Goal: Transaction & Acquisition: Purchase product/service

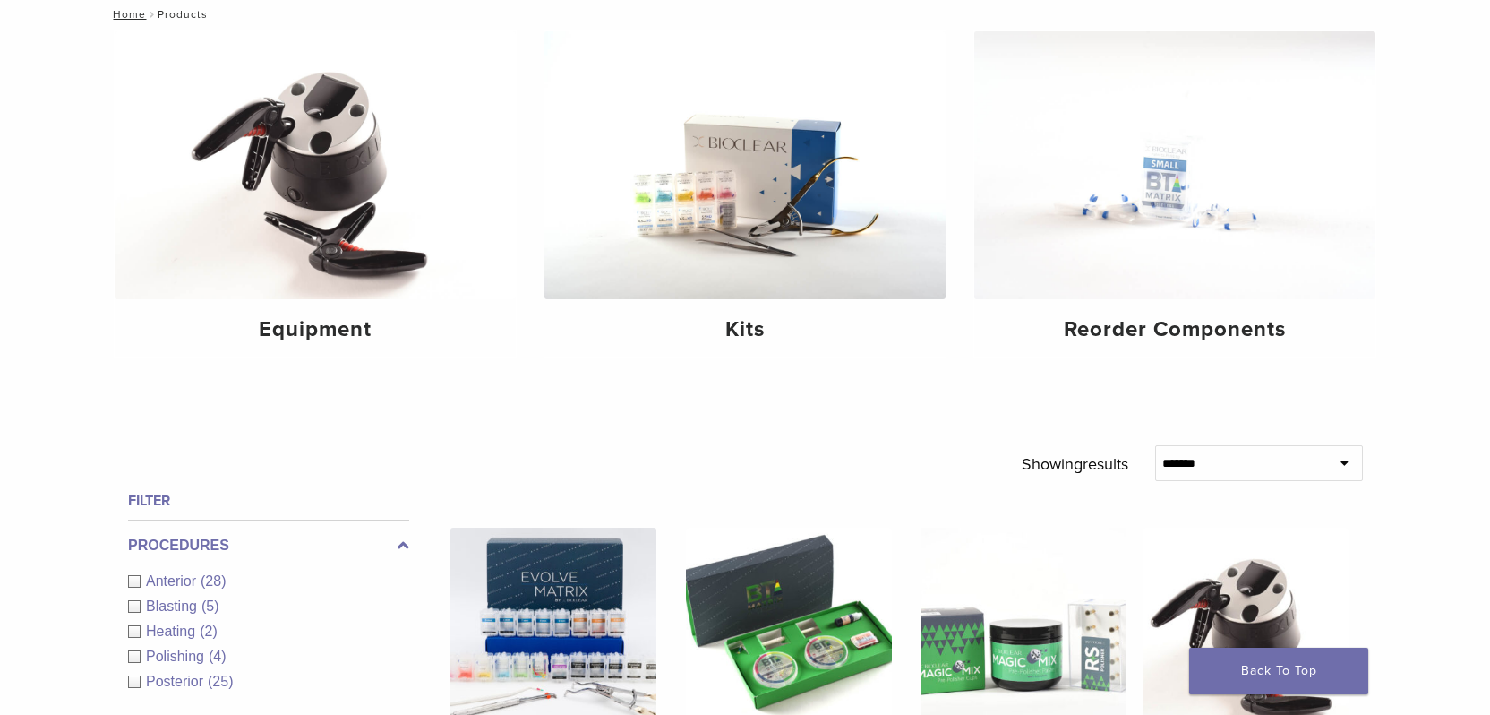
scroll to position [270, 0]
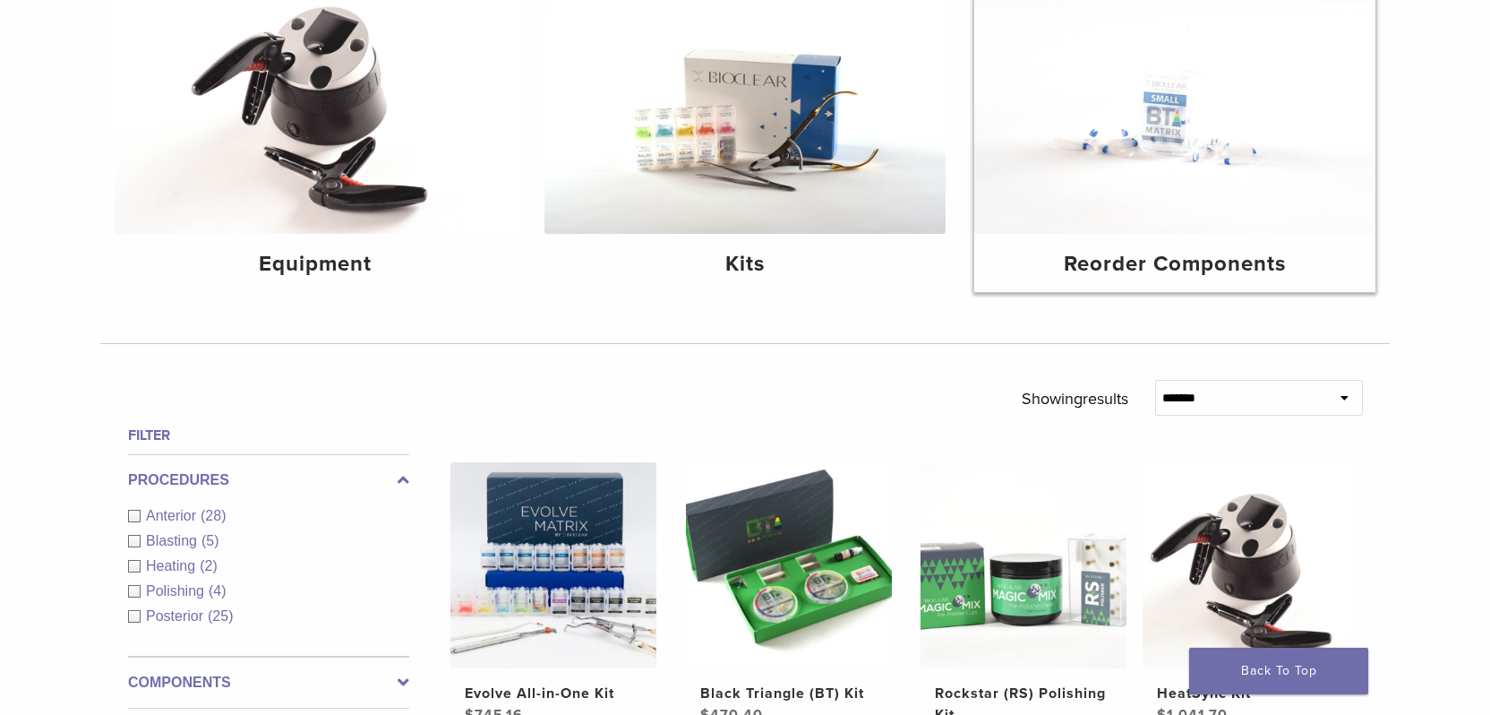
click at [1165, 146] on img at bounding box center [1174, 100] width 401 height 268
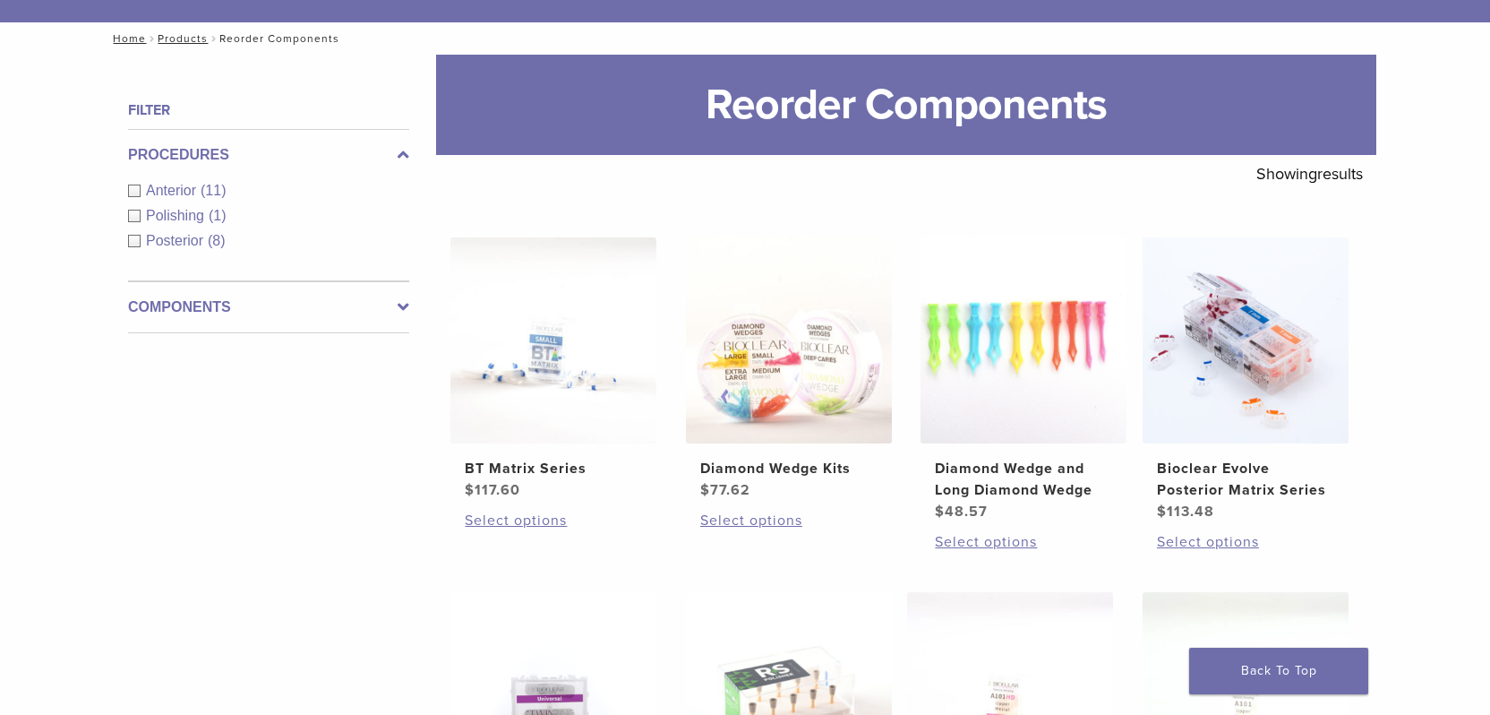
scroll to position [192, 0]
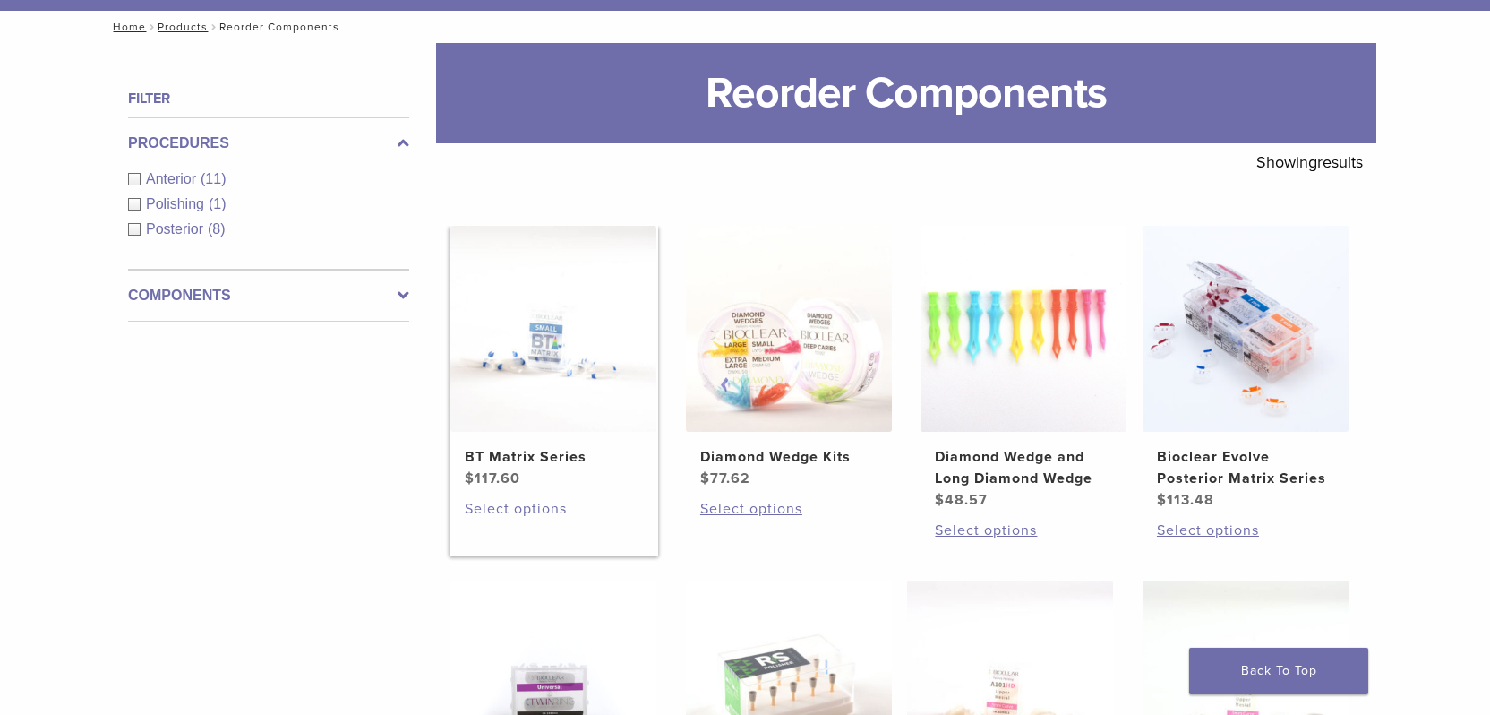
click at [523, 510] on link "Select options" at bounding box center [553, 508] width 177 height 21
click at [777, 435] on link "Diamond Wedge Kits $ 77.62" at bounding box center [789, 357] width 209 height 263
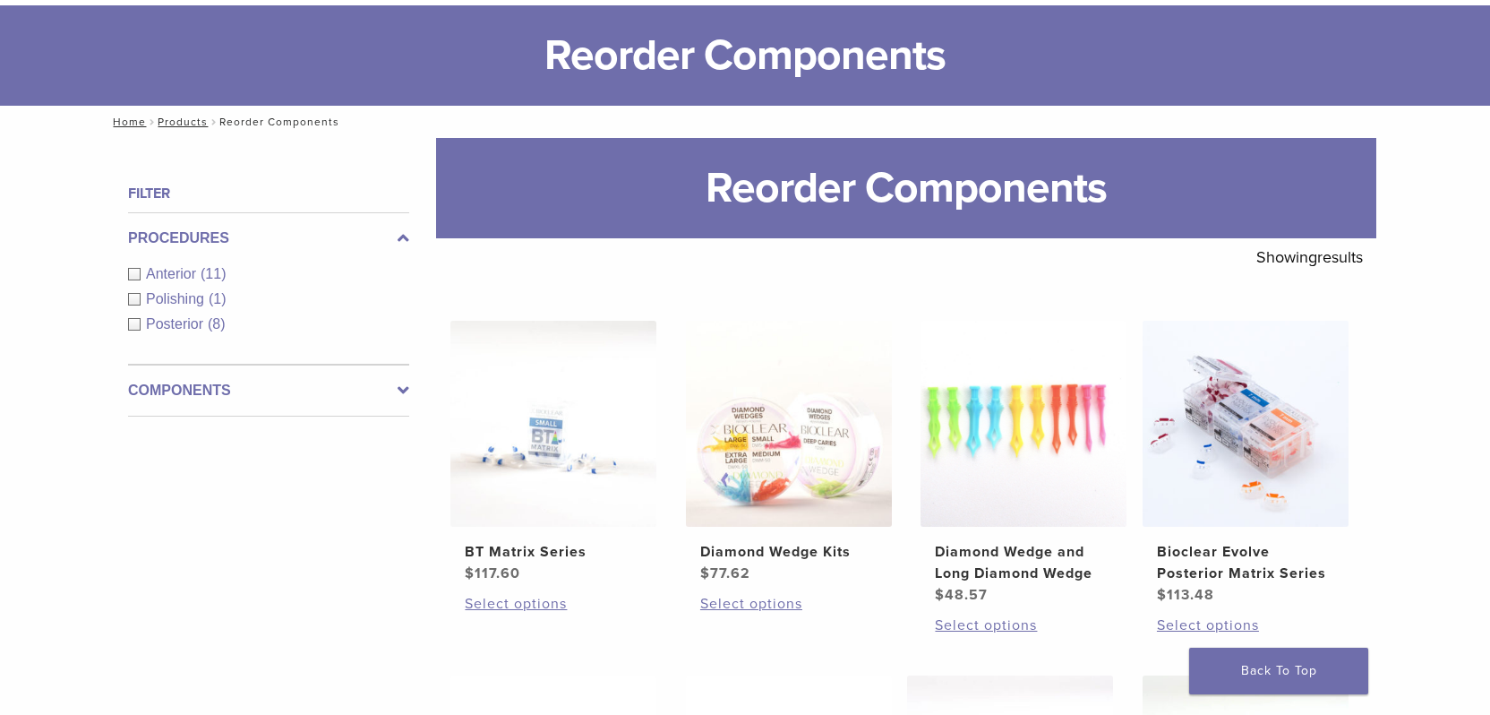
scroll to position [0, 0]
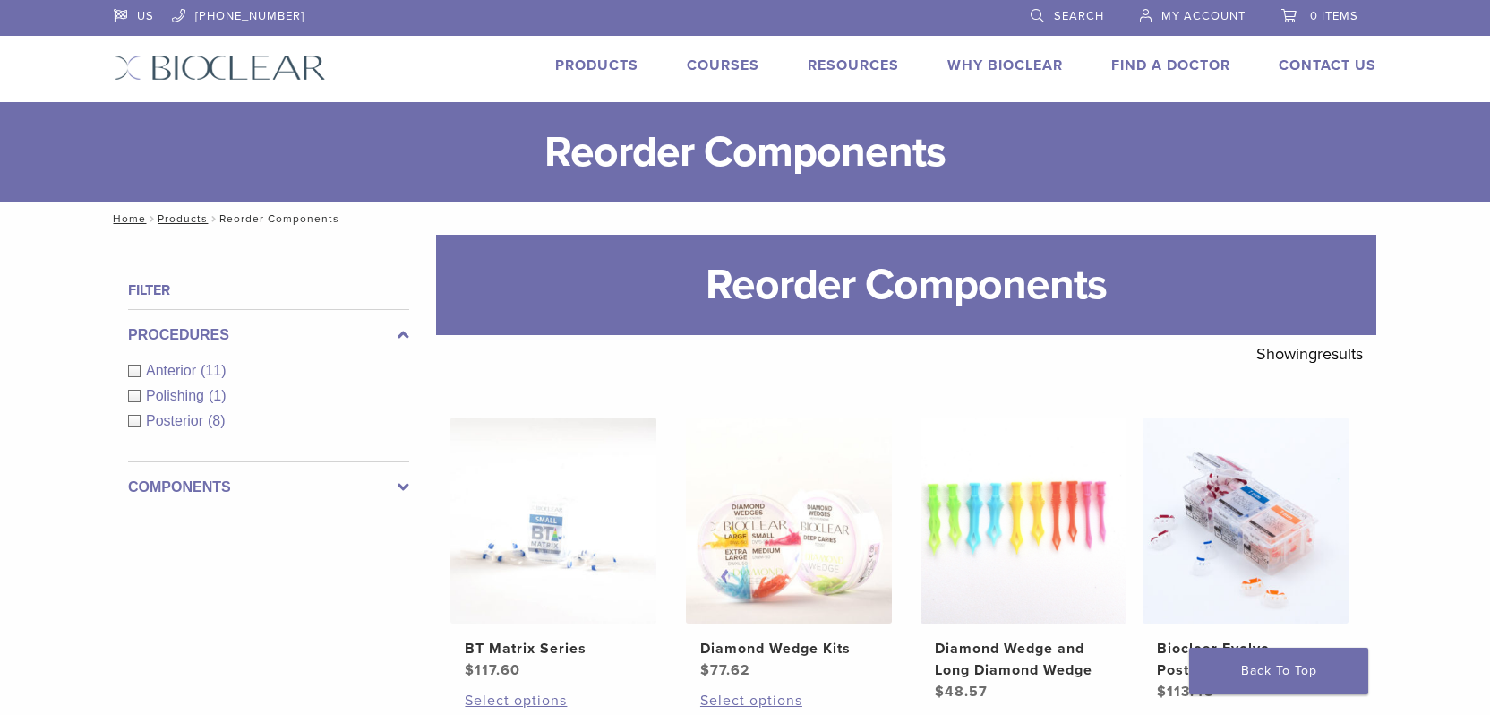
click at [135, 372] on div "Anterior (11)" at bounding box center [268, 370] width 281 height 21
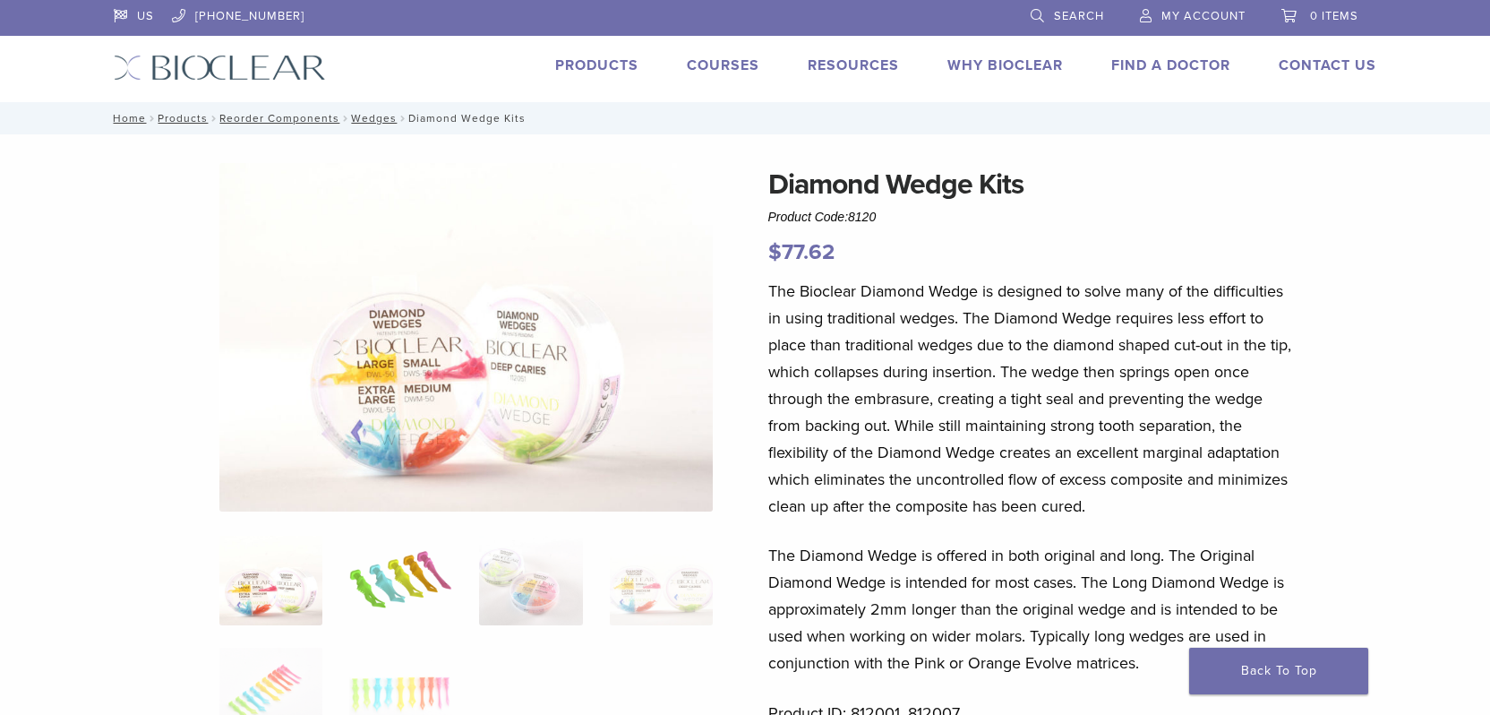
click at [372, 545] on img at bounding box center [400, 581] width 103 height 90
